Goal: Book appointment/travel/reservation

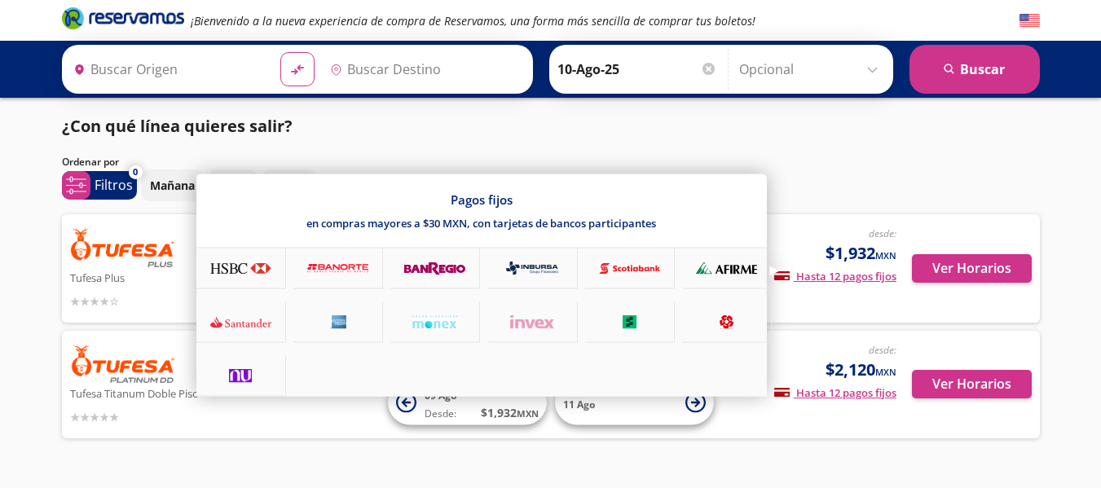
type input "[GEOGRAPHIC_DATA], [GEOGRAPHIC_DATA]"
type input "Navojoa, [GEOGRAPHIC_DATA]"
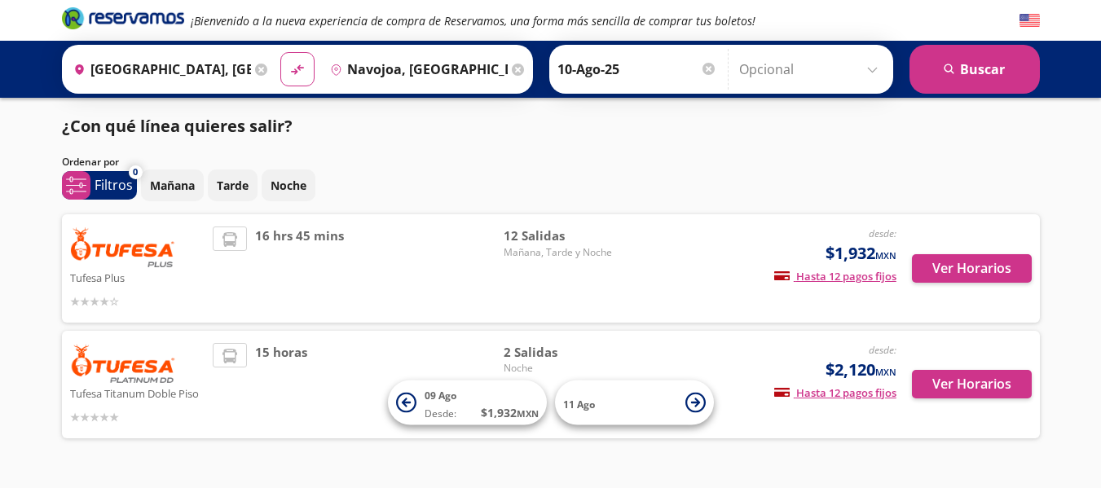
scroll to position [55, 0]
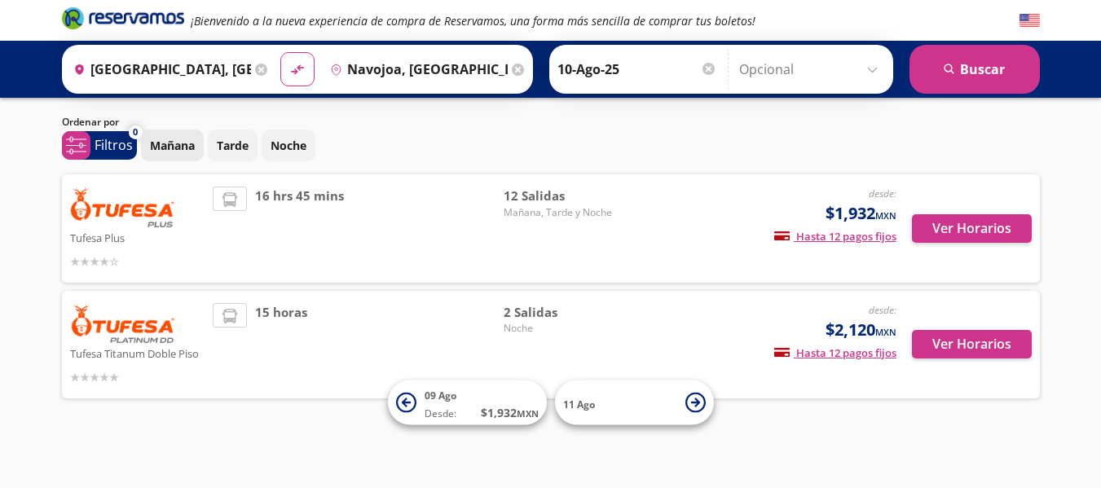
click at [181, 137] on p "Mañana" at bounding box center [172, 145] width 45 height 17
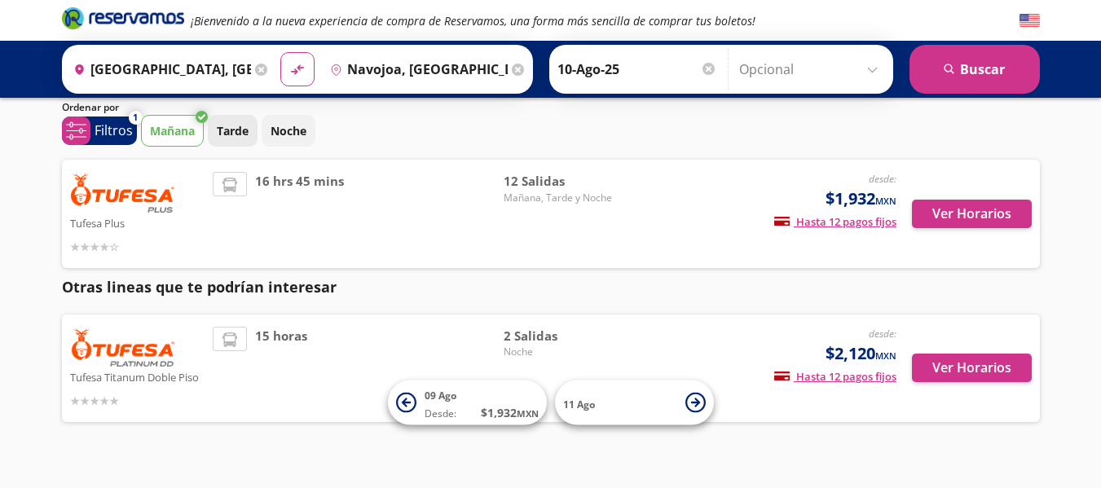
click at [227, 133] on p "Tarde" at bounding box center [233, 130] width 32 height 17
click at [190, 127] on p "Mañana" at bounding box center [172, 130] width 45 height 17
click at [273, 132] on p "Noche" at bounding box center [289, 130] width 36 height 17
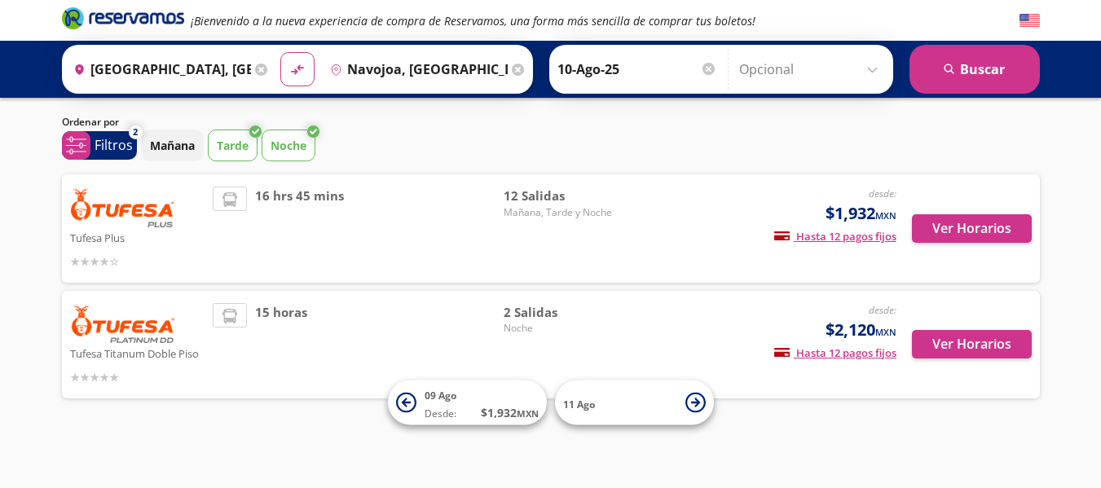
click at [244, 137] on p "Tarde" at bounding box center [233, 145] width 32 height 17
click at [946, 214] on button "Ver Horarios" at bounding box center [972, 228] width 120 height 29
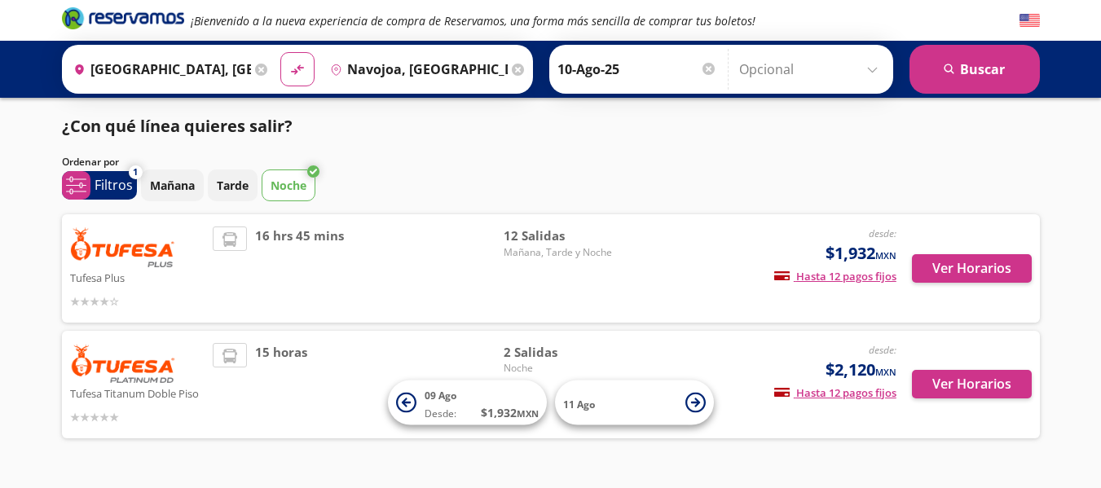
scroll to position [55, 0]
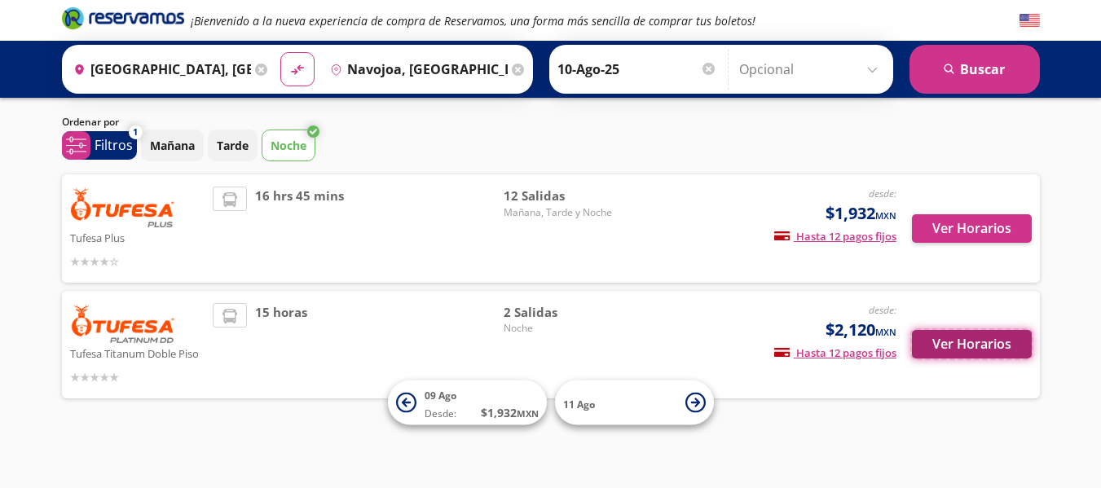
click at [961, 348] on button "Ver Horarios" at bounding box center [972, 344] width 120 height 29
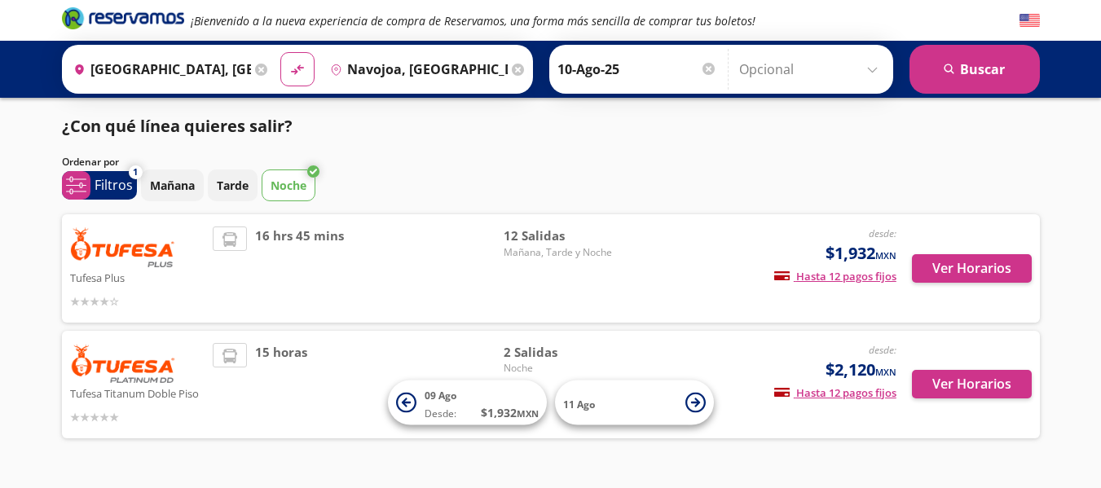
scroll to position [55, 0]
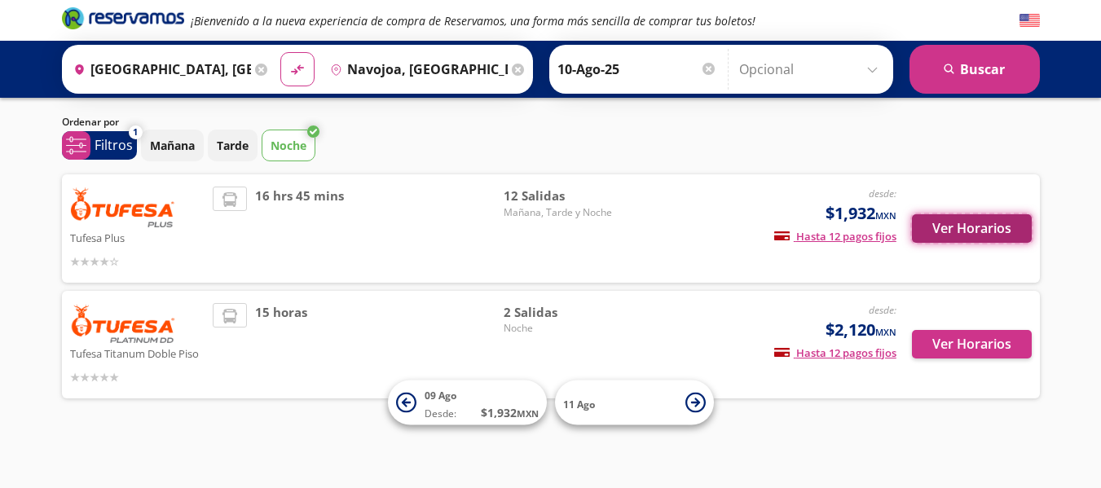
click at [949, 214] on button "Ver Horarios" at bounding box center [972, 228] width 120 height 29
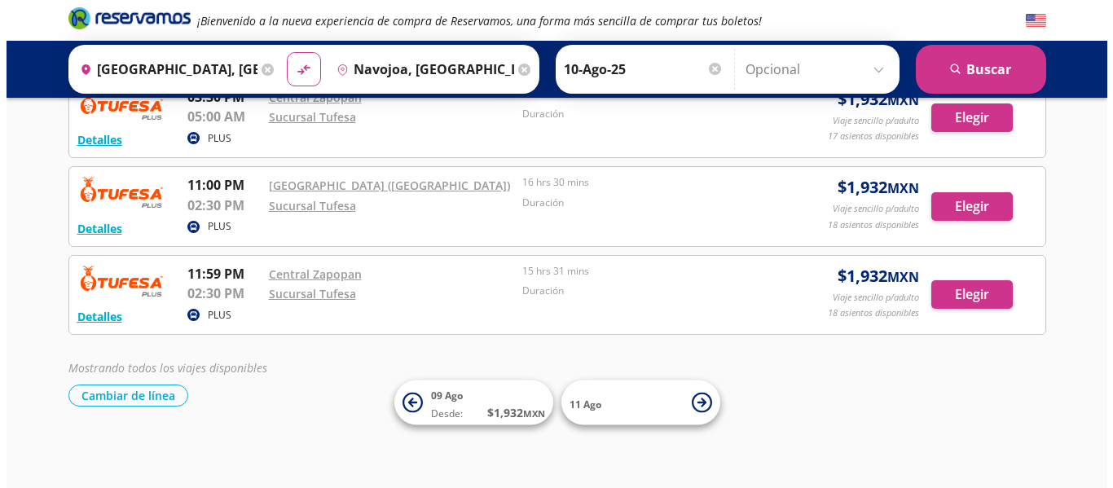
scroll to position [1065, 0]
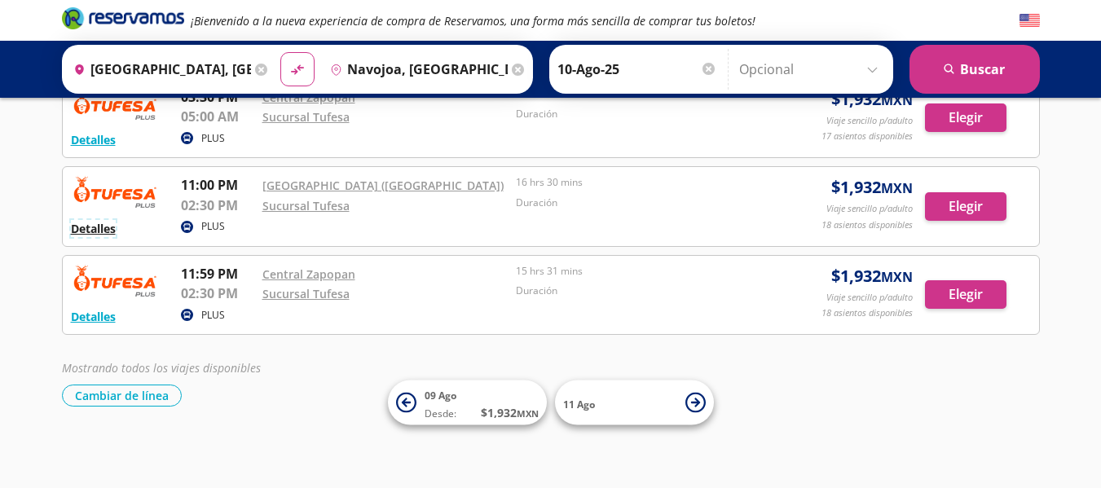
click at [104, 220] on button "Detalles" at bounding box center [93, 228] width 45 height 17
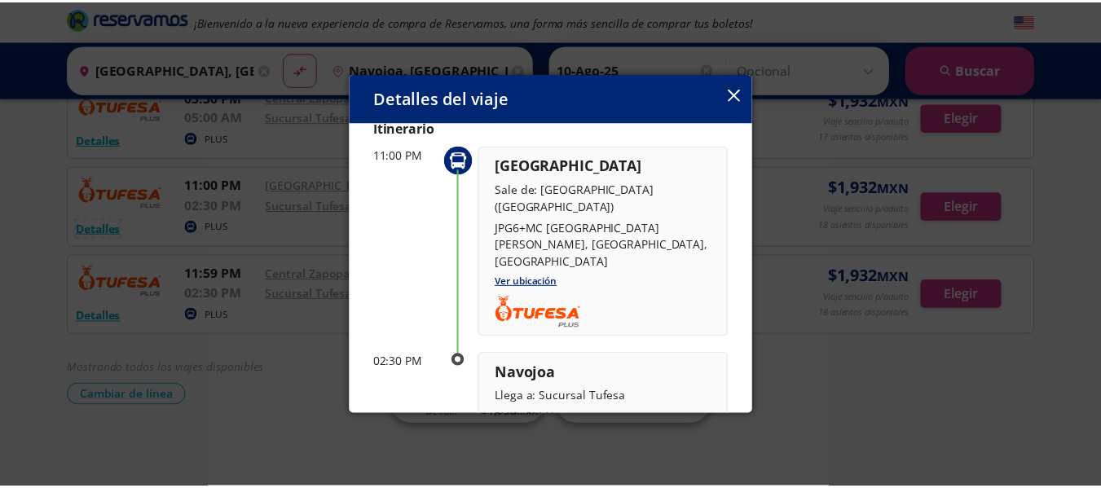
scroll to position [64, 0]
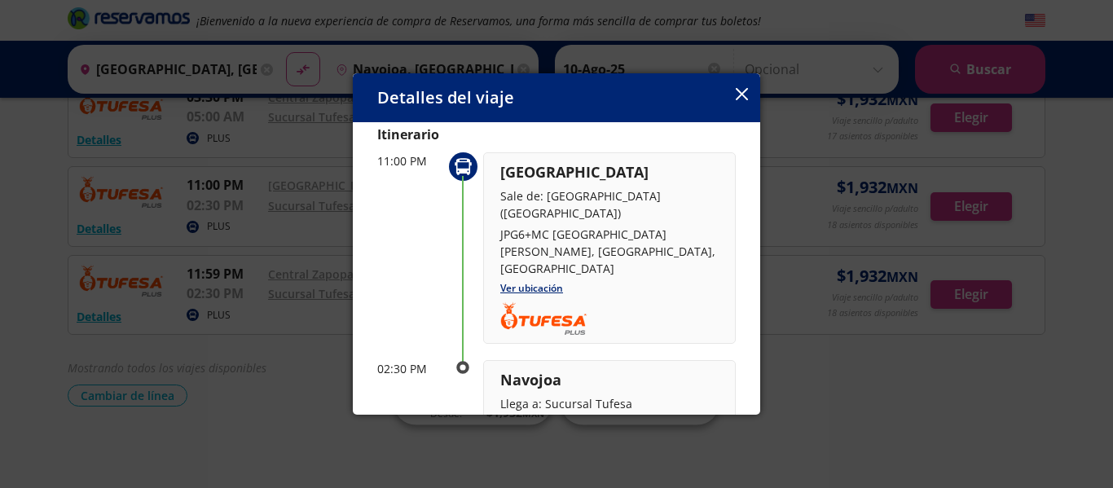
click at [737, 105] on button "button" at bounding box center [742, 96] width 12 height 20
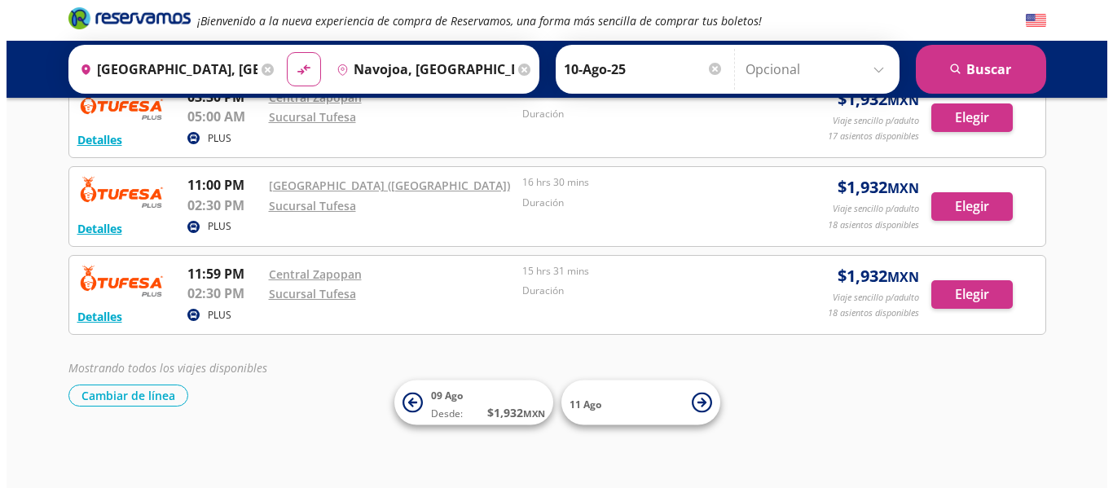
scroll to position [1000, 0]
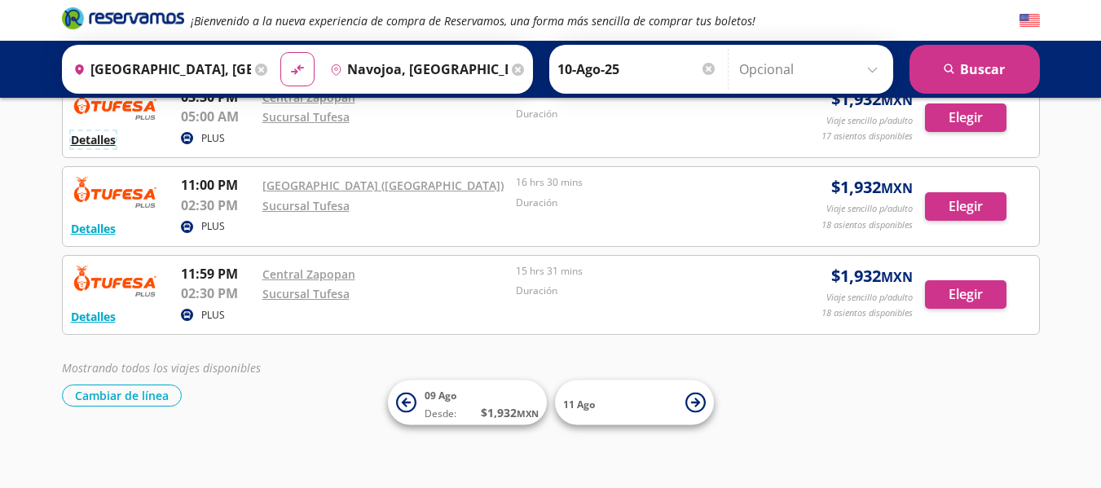
click at [101, 148] on button "Detalles" at bounding box center [93, 139] width 45 height 17
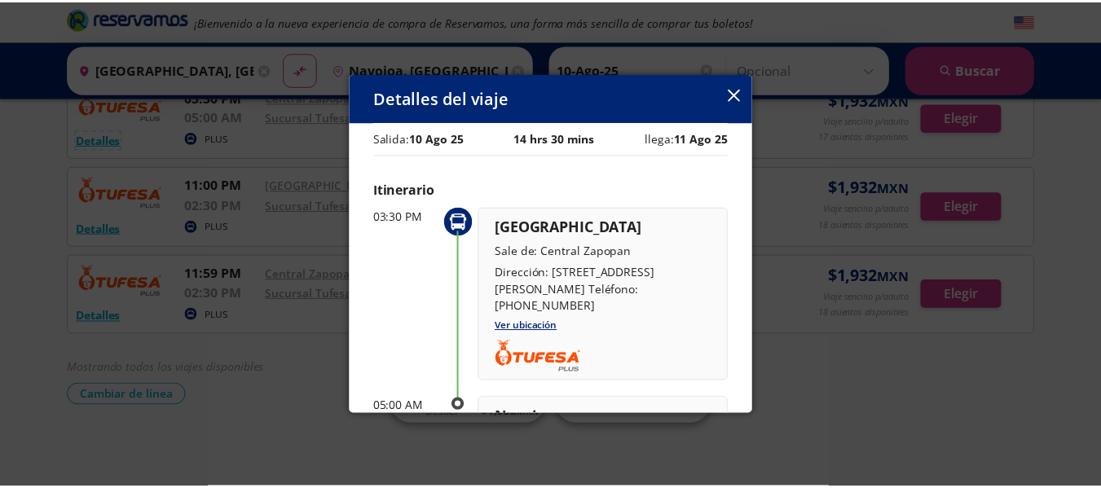
scroll to position [11, 0]
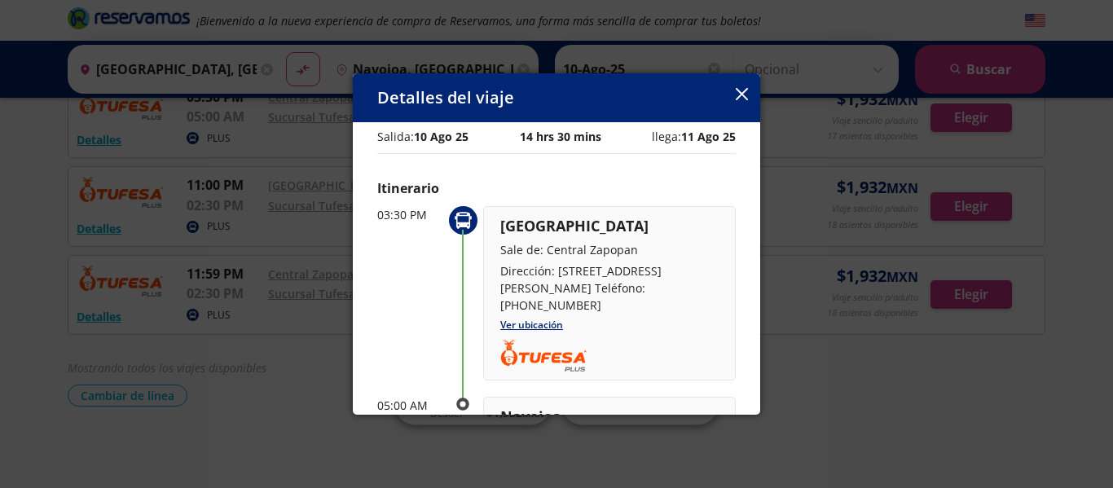
click at [741, 94] on icon "button" at bounding box center [742, 94] width 12 height 12
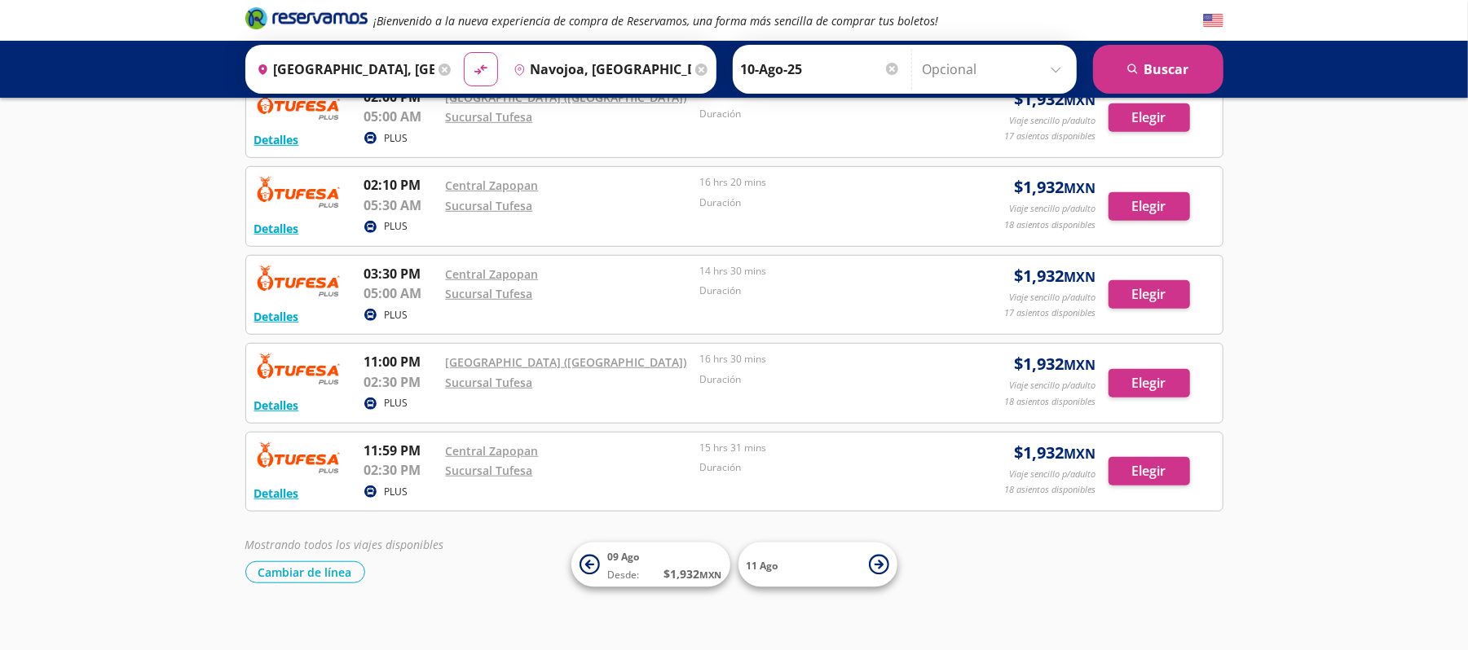
scroll to position [714, 0]
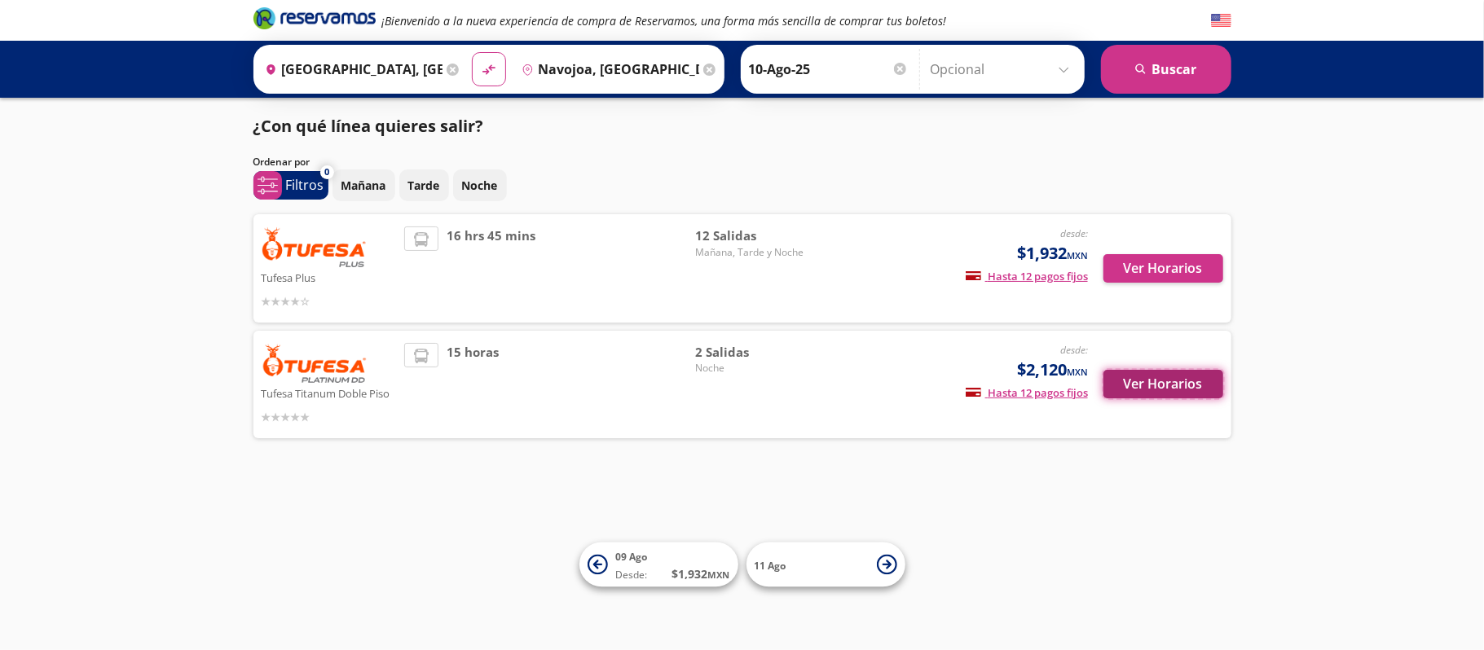
click at [1138, 398] on button "Ver Horarios" at bounding box center [1163, 384] width 120 height 29
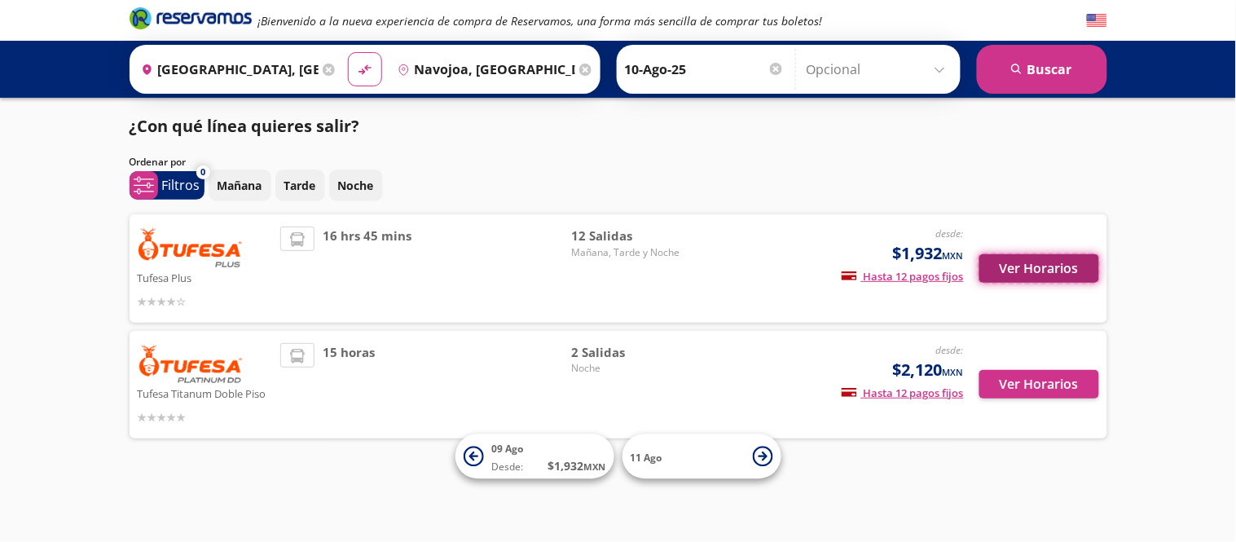
click at [1014, 274] on button "Ver Horarios" at bounding box center [1039, 268] width 120 height 29
